Goal: Task Accomplishment & Management: Manage account settings

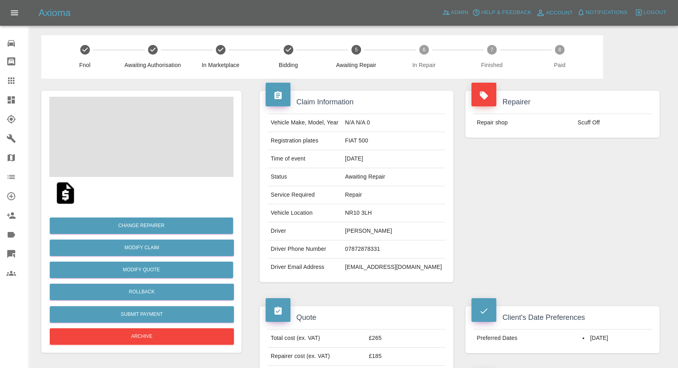
click at [379, 244] on td "07872878331" at bounding box center [394, 249] width 104 height 18
copy td "07872878331"
click at [521, 190] on div "Repairer Repair shop Scuff Off" at bounding box center [563, 187] width 206 height 216
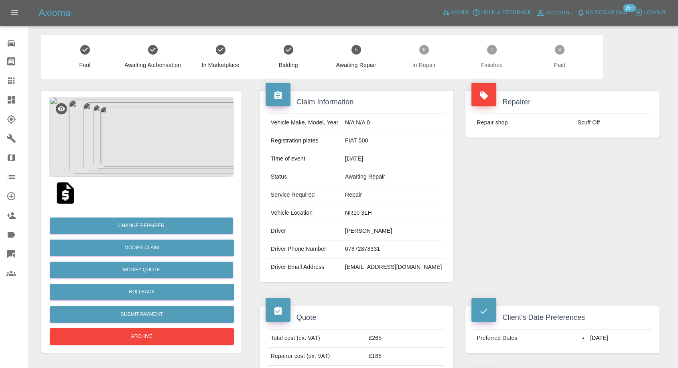
click at [371, 228] on td "Verity Cornell" at bounding box center [394, 231] width 104 height 18
copy td "Verity"
click at [371, 231] on td "Abi Beer" at bounding box center [394, 231] width 104 height 18
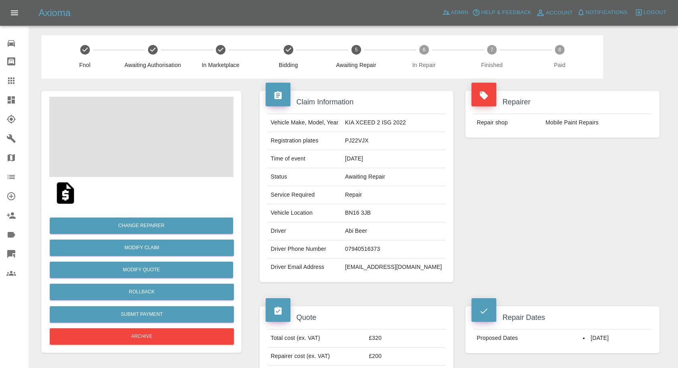
click at [371, 231] on td "Abi Beer" at bounding box center [394, 231] width 104 height 18
click at [379, 245] on td "07940516373" at bounding box center [394, 249] width 104 height 18
copy td "07940516373"
click at [542, 210] on div "Repairer Repair shop Mobile Paint Repairs" at bounding box center [563, 187] width 206 height 216
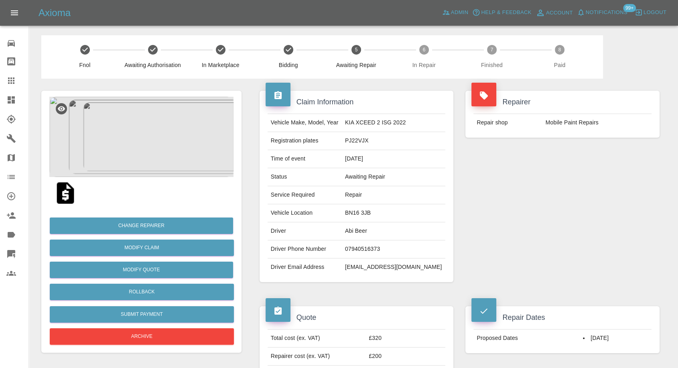
click at [356, 232] on td "Abi Beer" at bounding box center [394, 231] width 104 height 18
copy td "Abi"
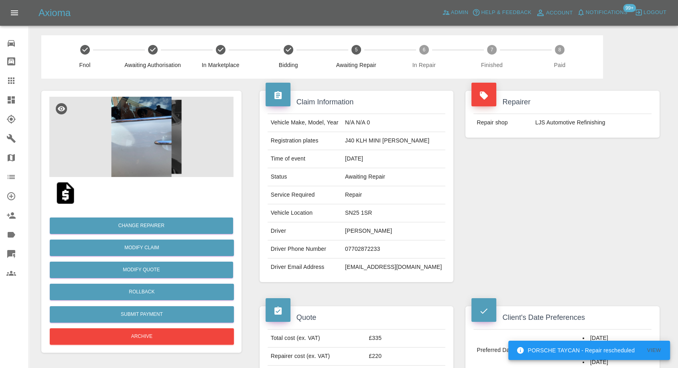
click at [376, 246] on td "07702872233" at bounding box center [394, 249] width 104 height 18
copy td "07702872233"
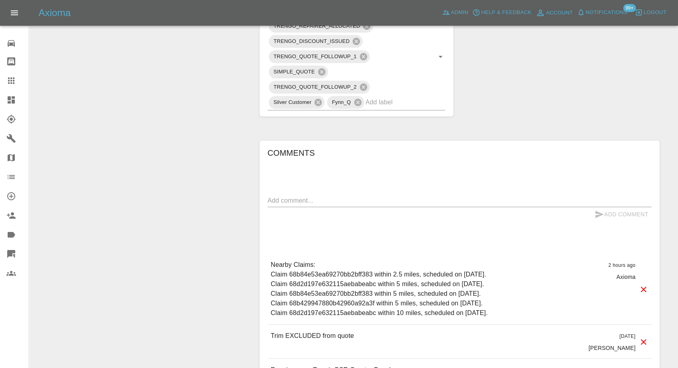
scroll to position [446, 0]
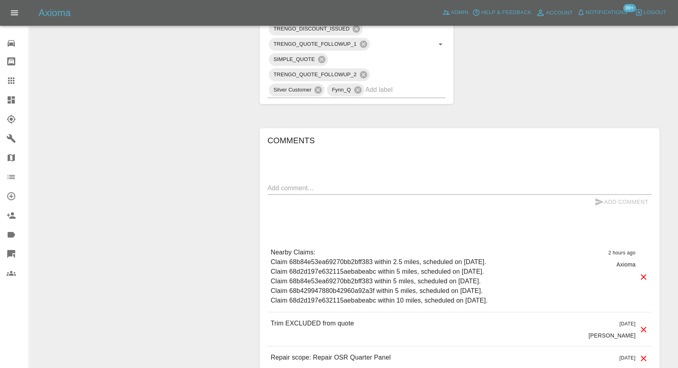
click at [373, 188] on textarea at bounding box center [460, 187] width 384 height 9
paste textarea "Any chance of [DATE]?"
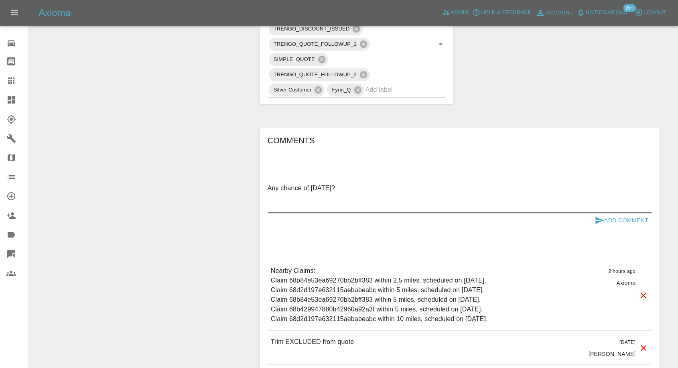
type textarea "Any chance of [DATE]?"
click at [597, 220] on icon "submit" at bounding box center [600, 220] width 8 height 7
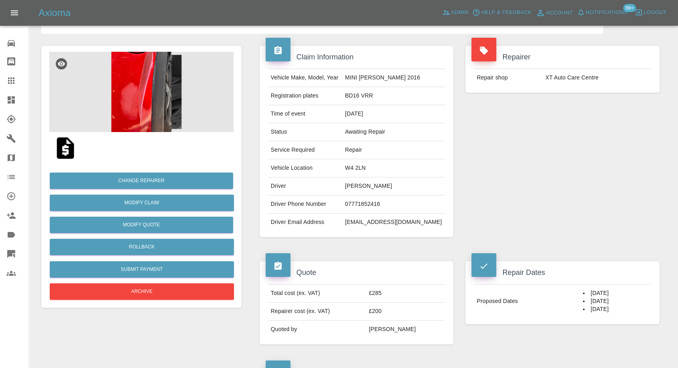
scroll to position [0, 0]
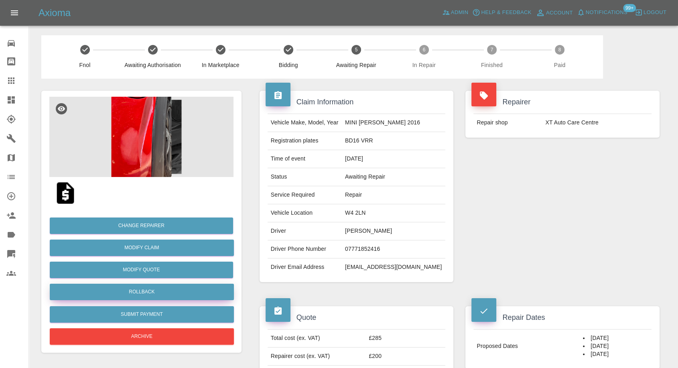
click at [128, 287] on button "Rollback" at bounding box center [142, 292] width 184 height 16
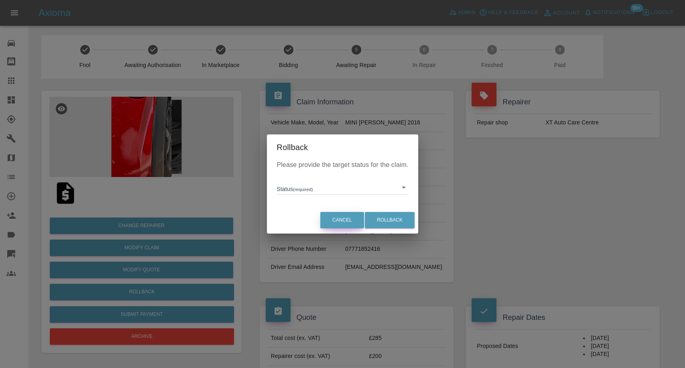
click at [342, 222] on button "Cancel" at bounding box center [342, 220] width 44 height 16
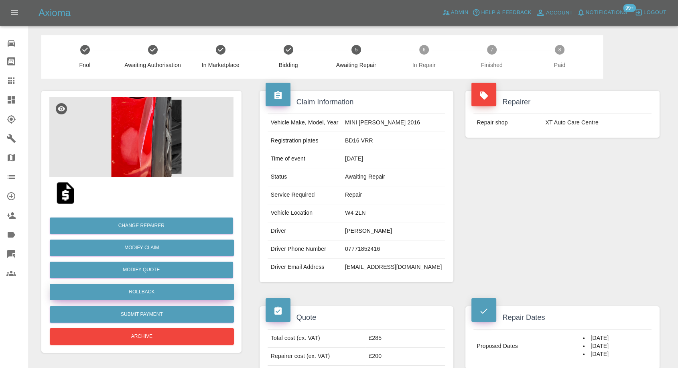
scroll to position [223, 0]
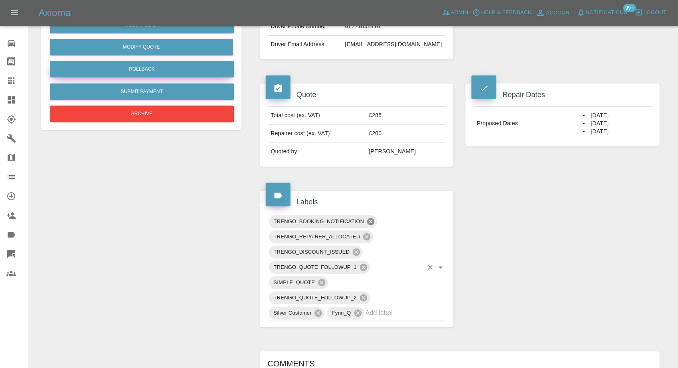
click at [368, 220] on icon at bounding box center [370, 221] width 7 height 7
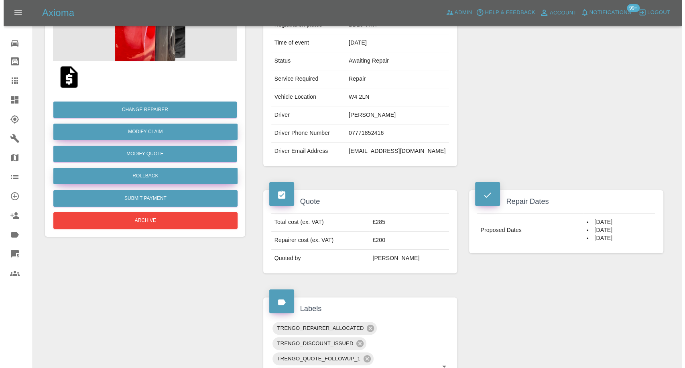
scroll to position [45, 0]
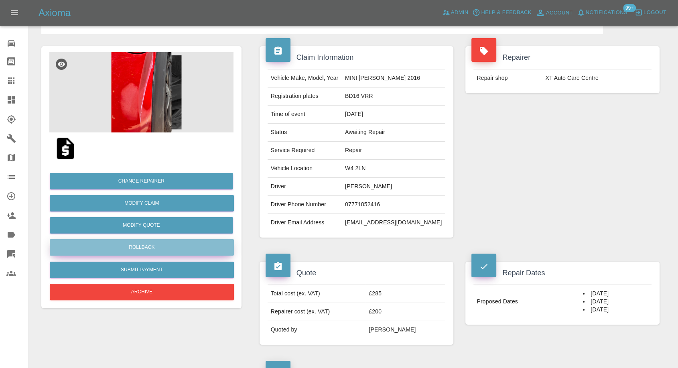
click at [148, 246] on button "Rollback" at bounding box center [142, 247] width 184 height 16
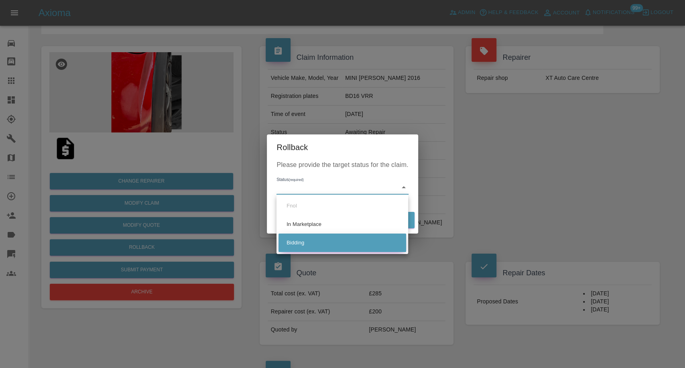
click at [316, 239] on li "Bidding" at bounding box center [343, 243] width 128 height 18
type input "bidding"
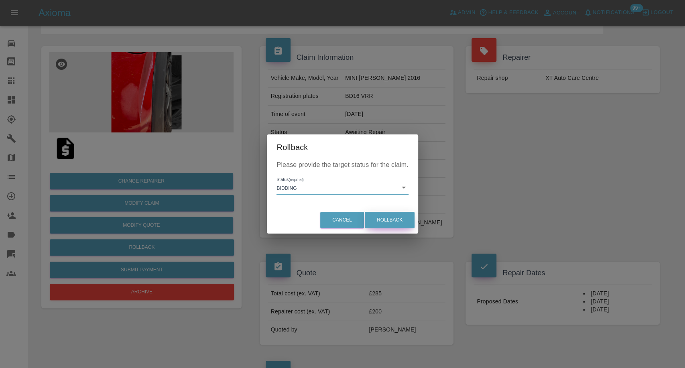
click at [385, 218] on button "Rollback" at bounding box center [390, 220] width 50 height 16
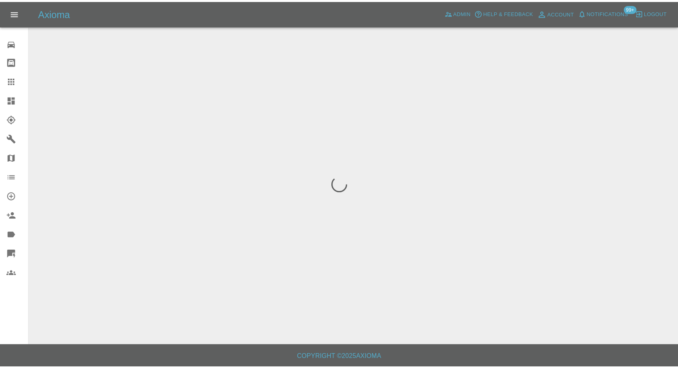
scroll to position [0, 0]
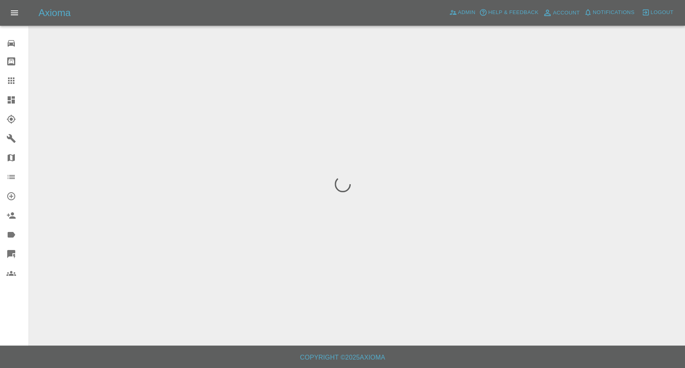
click at [206, 4] on div "Axioma Admin Help & Feedback Account Notifications Logout" at bounding box center [342, 13] width 685 height 26
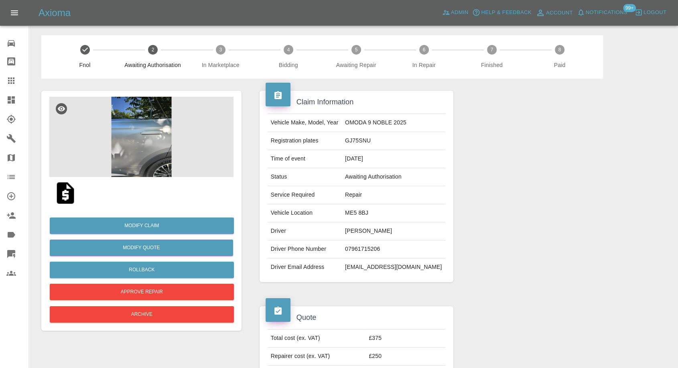
click at [158, 163] on img at bounding box center [141, 137] width 184 height 80
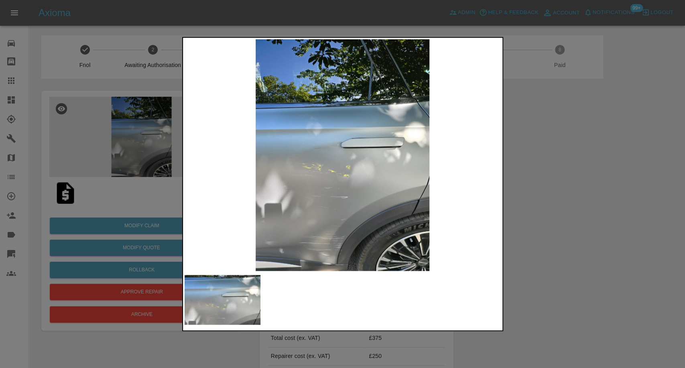
drag, startPoint x: 608, startPoint y: 285, endPoint x: 468, endPoint y: 358, distance: 157.7
click at [608, 284] on div at bounding box center [342, 184] width 685 height 368
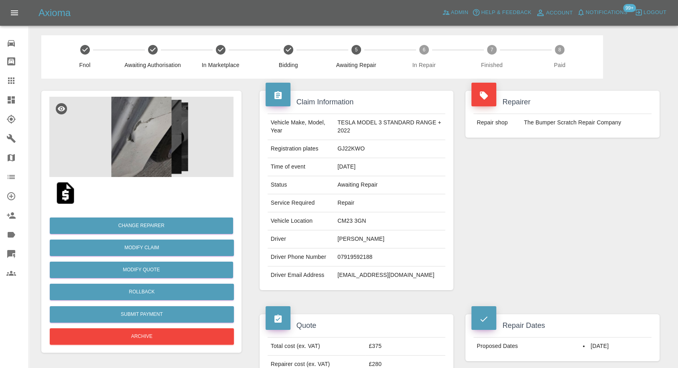
click at [353, 255] on td "07919592188" at bounding box center [389, 257] width 111 height 18
copy td "07919592188"
click at [527, 248] on div "Repairer Repair shop The Bumper Scratch Repair Company" at bounding box center [563, 191] width 206 height 224
click at [343, 241] on td "Liam Doyle" at bounding box center [389, 239] width 111 height 18
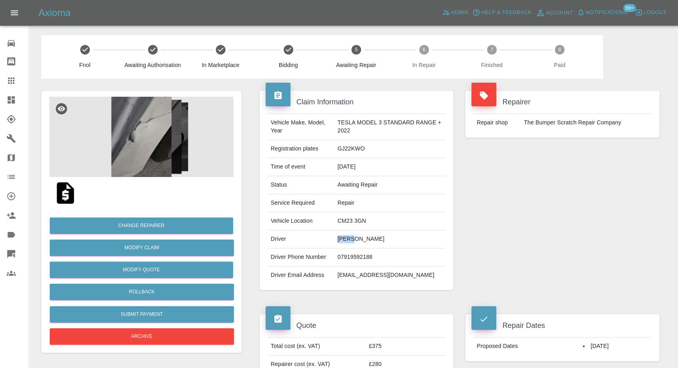
click at [343, 241] on td "Liam Doyle" at bounding box center [389, 239] width 111 height 18
copy td "Liam"
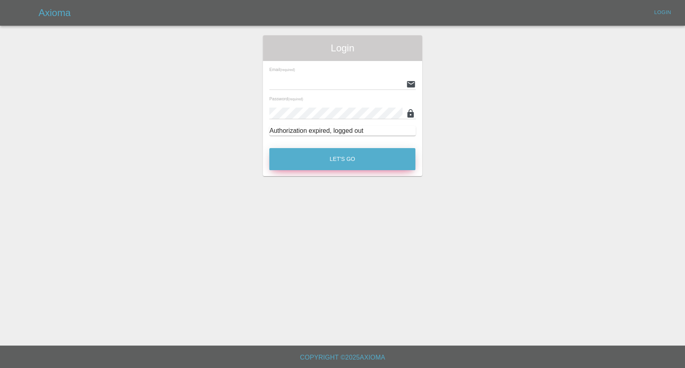
type input "[EMAIL_ADDRESS][DOMAIN_NAME]"
click at [303, 164] on button "Let's Go" at bounding box center [342, 159] width 146 height 22
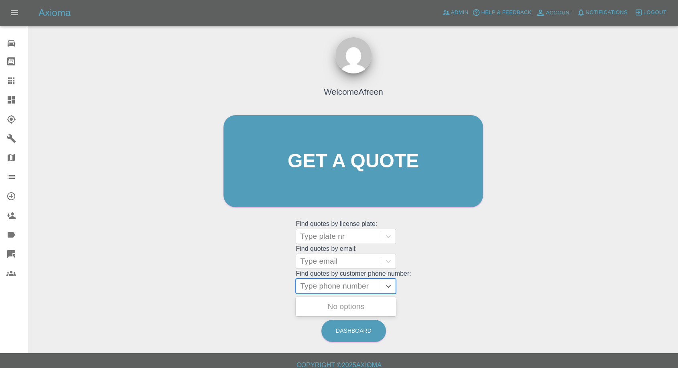
click at [326, 290] on div at bounding box center [338, 286] width 77 height 11
paste input "[PHONE_NUMBER]"
drag, startPoint x: 315, startPoint y: 288, endPoint x: 171, endPoint y: 288, distance: 144.1
click at [171, 288] on div "Welcome Afreen Get a quote Get a quote Find quotes by license plate: Type plate…" at bounding box center [353, 199] width 637 height 288
type input "07497355222"
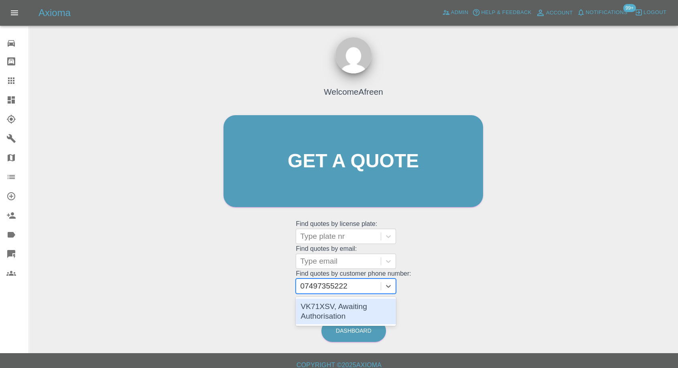
click at [336, 304] on div "VK71XSV, Awaiting Authorisation" at bounding box center [346, 312] width 100 height 26
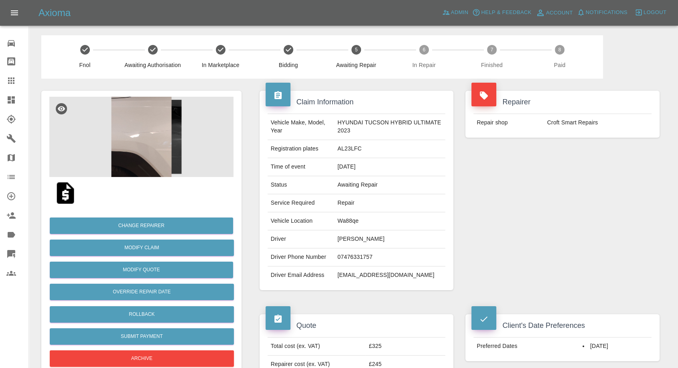
click at [121, 147] on img at bounding box center [141, 137] width 184 height 80
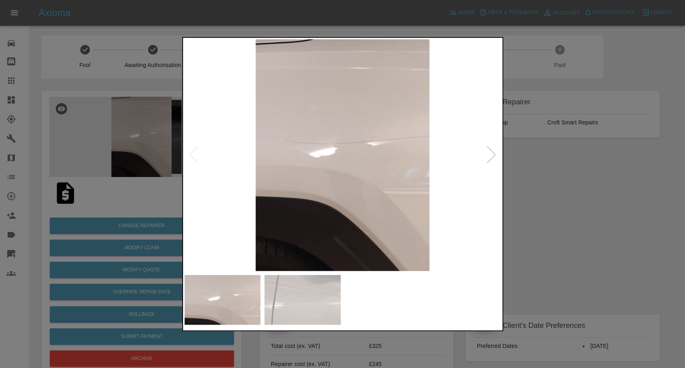
click at [321, 285] on img at bounding box center [303, 300] width 76 height 50
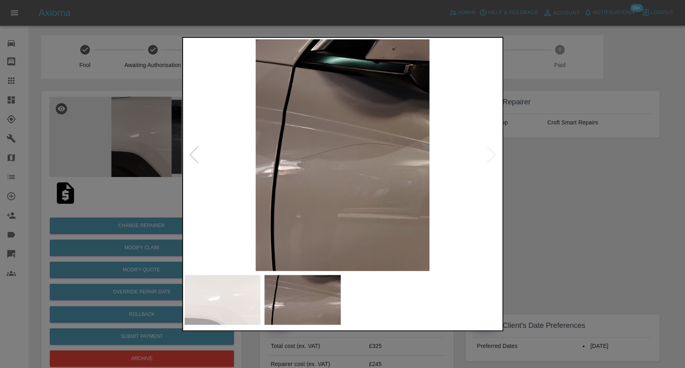
click at [562, 233] on div at bounding box center [342, 184] width 685 height 368
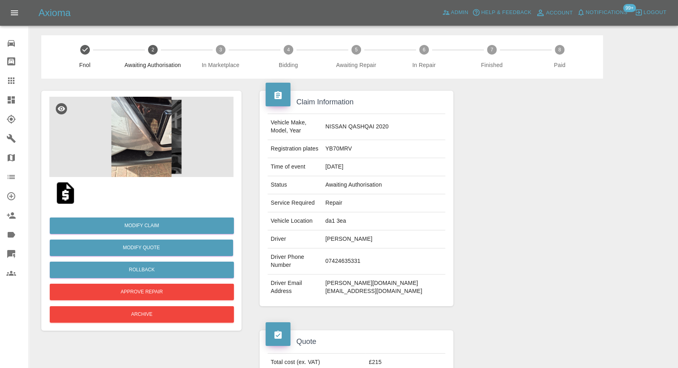
click at [135, 126] on img at bounding box center [141, 137] width 184 height 80
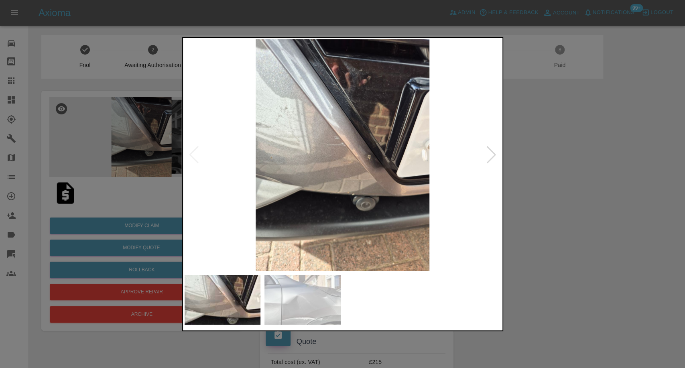
click at [268, 317] on div at bounding box center [343, 300] width 316 height 50
click at [286, 317] on img at bounding box center [303, 300] width 76 height 50
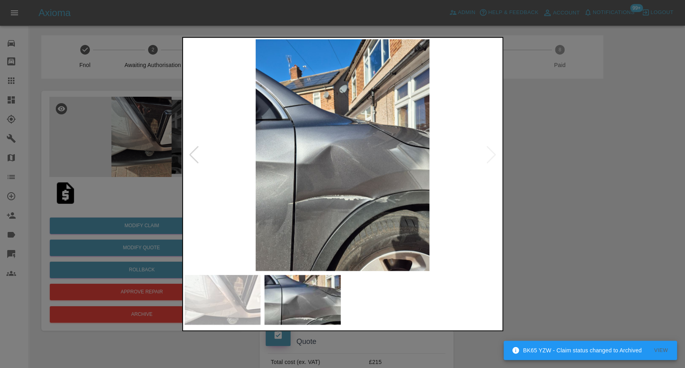
click at [578, 247] on div at bounding box center [342, 184] width 685 height 368
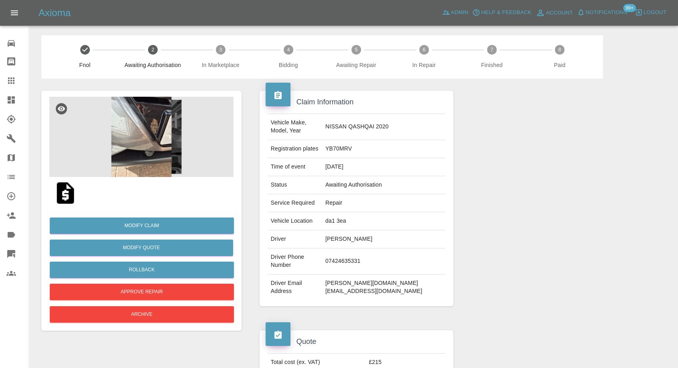
click at [61, 196] on img at bounding box center [66, 193] width 26 height 26
click at [135, 156] on img at bounding box center [141, 137] width 184 height 80
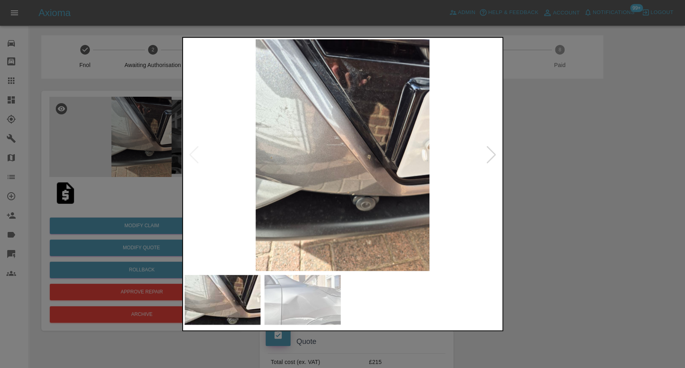
click at [332, 294] on img at bounding box center [303, 300] width 76 height 50
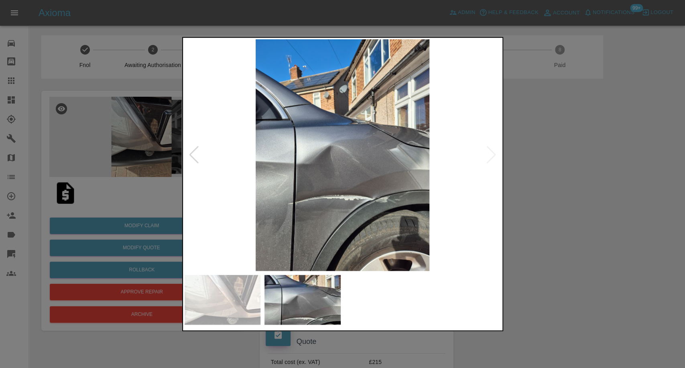
click at [578, 231] on div at bounding box center [342, 184] width 685 height 368
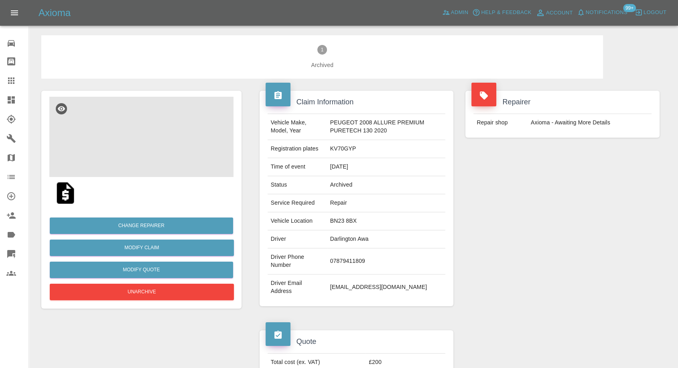
click at [141, 152] on img at bounding box center [141, 137] width 184 height 80
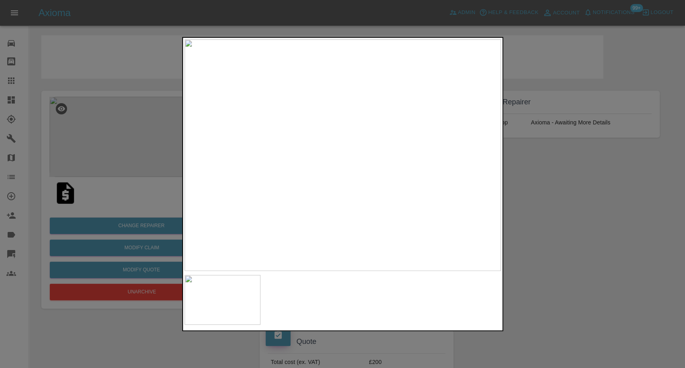
click at [587, 277] on div at bounding box center [342, 184] width 685 height 368
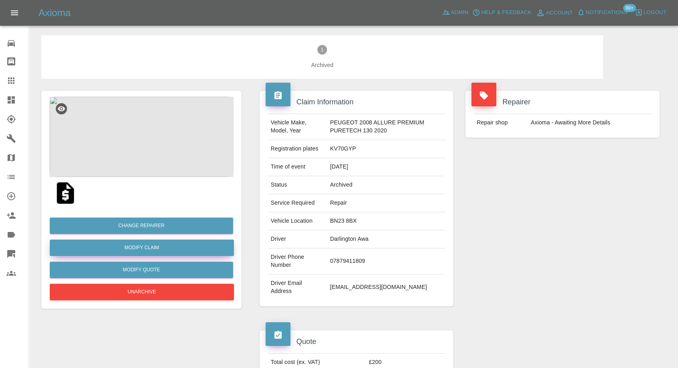
click at [145, 248] on link "Modify Claim" at bounding box center [142, 248] width 184 height 16
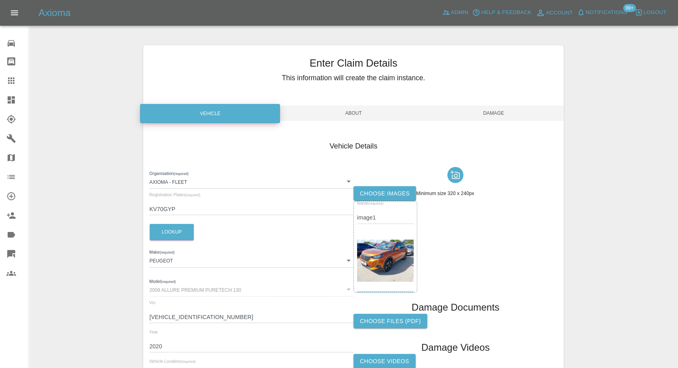
click at [389, 190] on label "Choose images" at bounding box center [385, 193] width 63 height 15
click at [0, 0] on input "Choose images" at bounding box center [0, 0] width 0 height 0
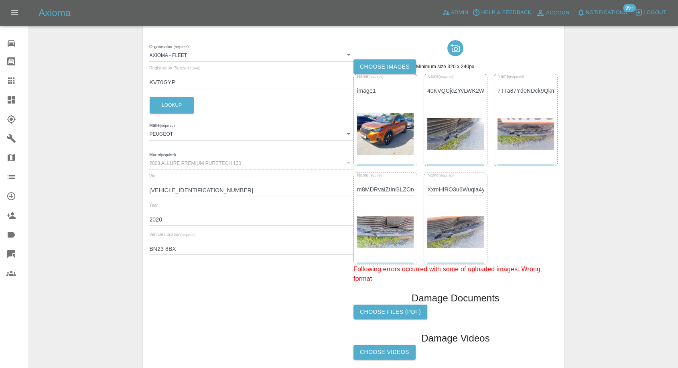
scroll to position [178, 0]
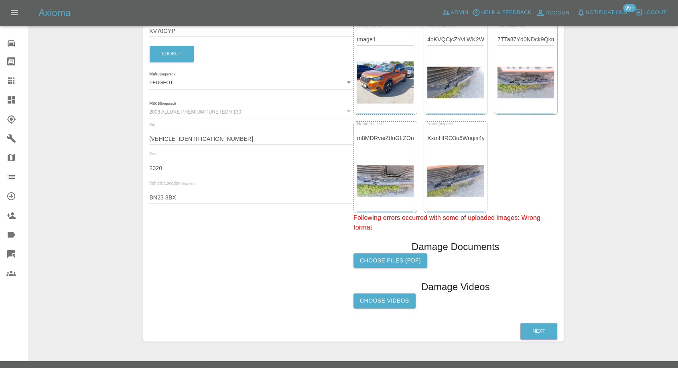
click at [397, 305] on label "Choose Videos" at bounding box center [385, 300] width 62 height 15
click at [0, 0] on input "Choose Videos" at bounding box center [0, 0] width 0 height 0
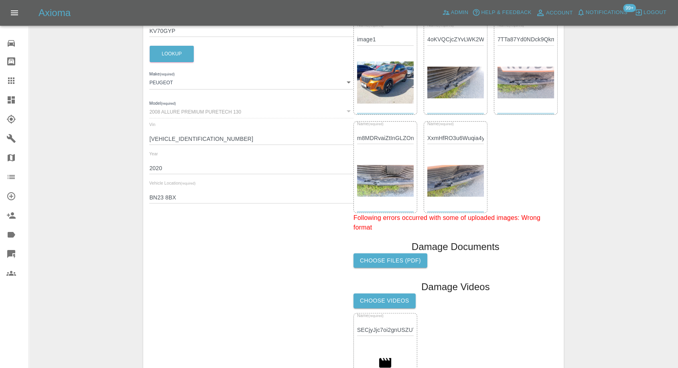
scroll to position [0, 0]
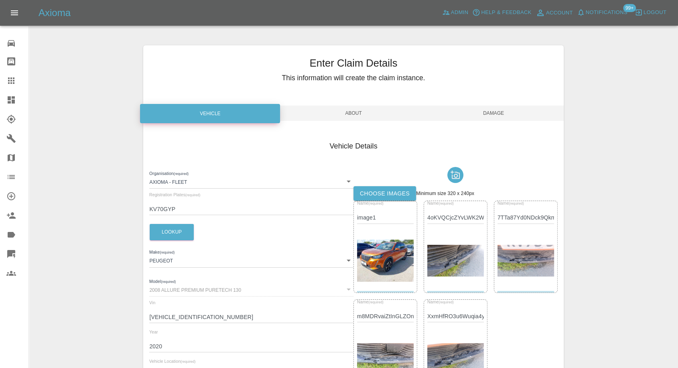
click at [501, 108] on span "Damage" at bounding box center [494, 113] width 140 height 15
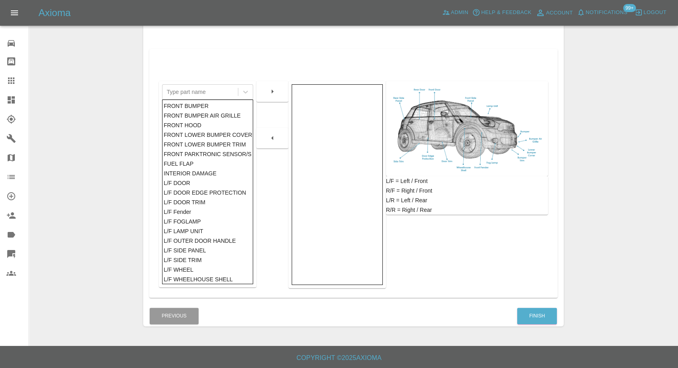
scroll to position [128, 0]
click at [544, 312] on button "Finish" at bounding box center [537, 316] width 40 height 16
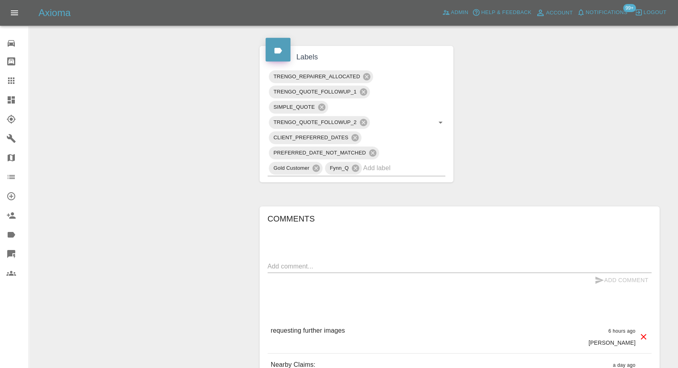
scroll to position [446, 0]
